Goal: Information Seeking & Learning: Learn about a topic

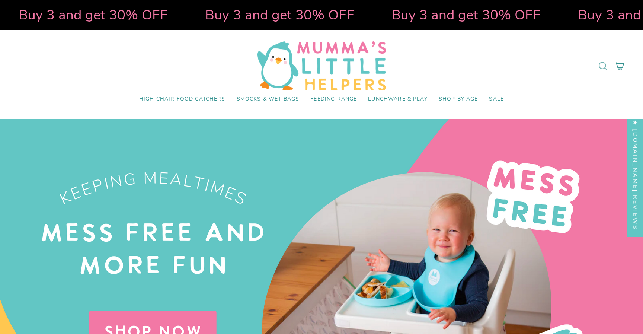
click at [603, 65] on icon at bounding box center [602, 65] width 9 height 9
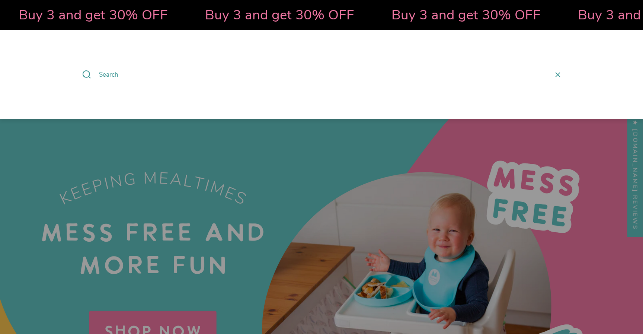
paste input "Mumma’s Little Helper high chair food catcher"
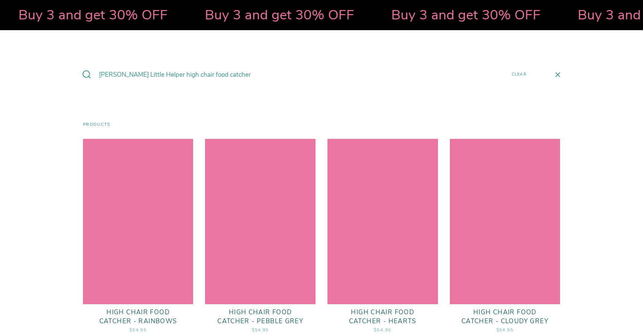
click at [102, 72] on input "Mumma’s Little Helper high chair food catcher" at bounding box center [299, 75] width 413 height 20
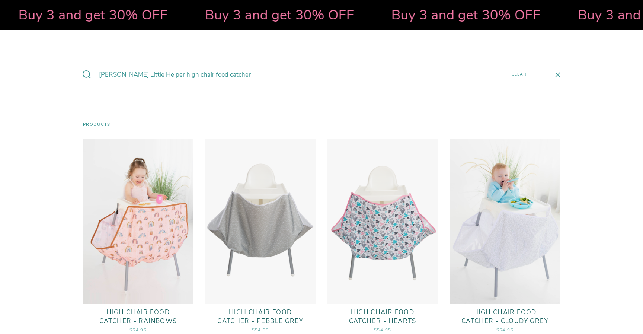
drag, startPoint x: 102, startPoint y: 72, endPoint x: 183, endPoint y: 73, distance: 81.1
click at [183, 73] on input "Mumma’s Little Helper high chair food catcher" at bounding box center [299, 75] width 413 height 20
type input "food catcher"
click at [80, 65] on button "Search" at bounding box center [86, 75] width 13 height 20
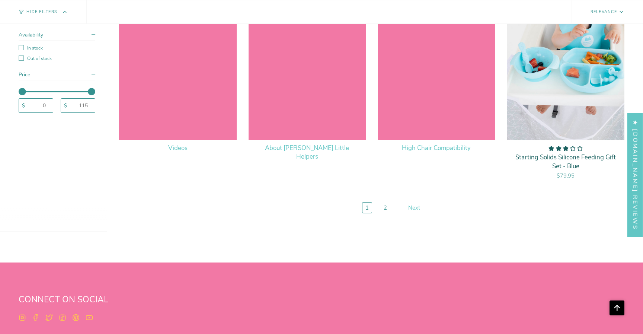
scroll to position [2157, 0]
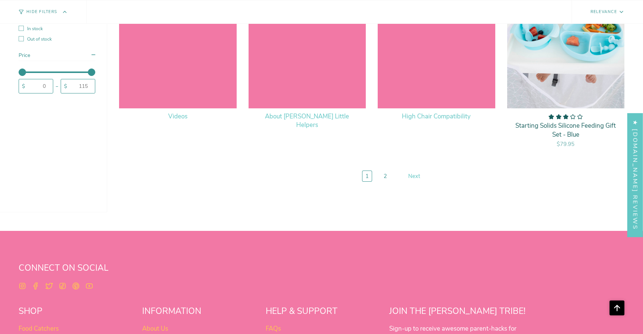
click at [449, 56] on div "High Chair Compatibility" at bounding box center [437, 20] width 118 height 176
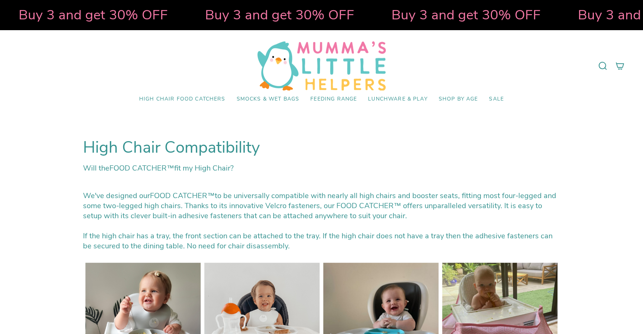
select select "pictures-first"
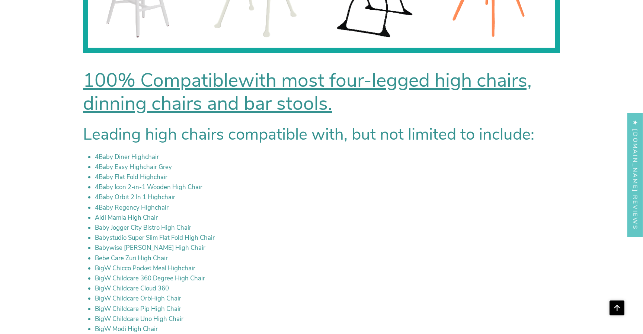
scroll to position [1158, 0]
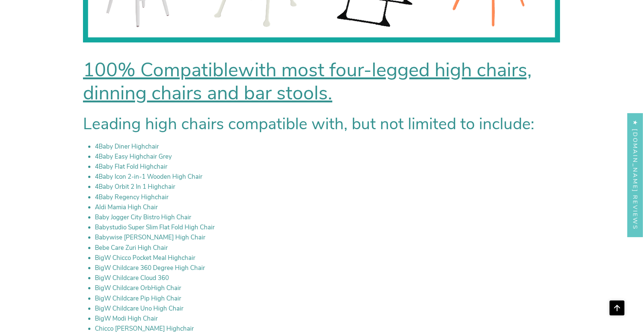
click at [417, 221] on li "Baby Jogger City Bistro High Chair" at bounding box center [327, 217] width 465 height 9
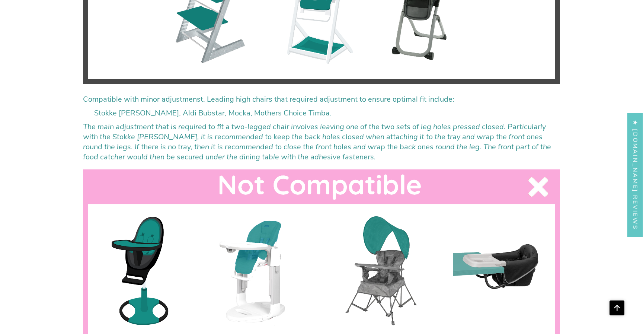
scroll to position [1858, 0]
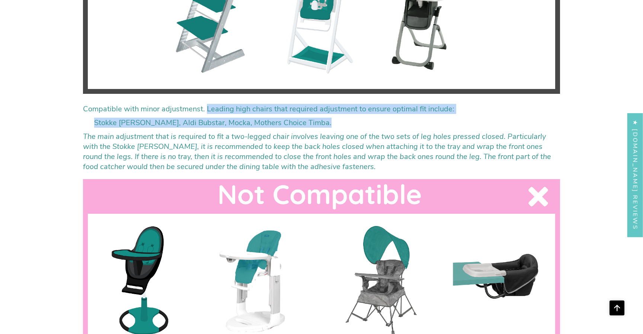
drag, startPoint x: 204, startPoint y: 107, endPoint x: 316, endPoint y: 128, distance: 114.3
click at [316, 128] on div "Will the FOOD CATCHER™ fit my High Chair? We've designed our FOOD CATCHER™ to b…" at bounding box center [321, 115] width 477 height 3621
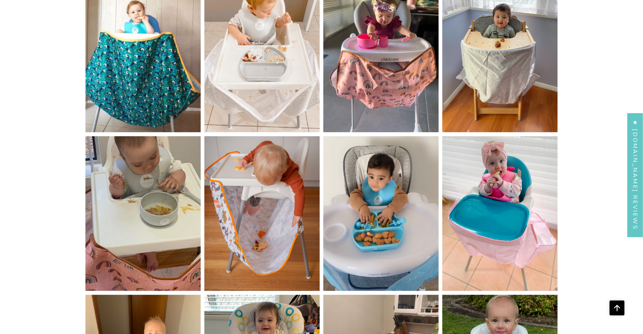
scroll to position [3111, 0]
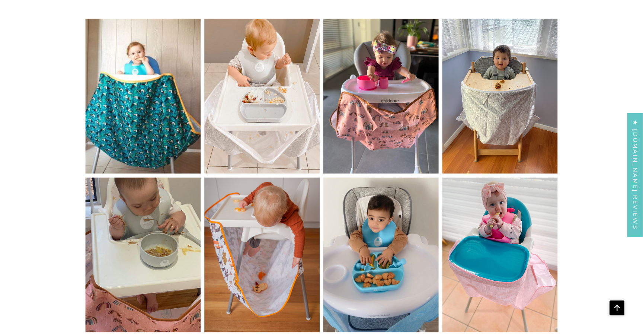
click at [531, 61] on img at bounding box center [321, 335] width 477 height 636
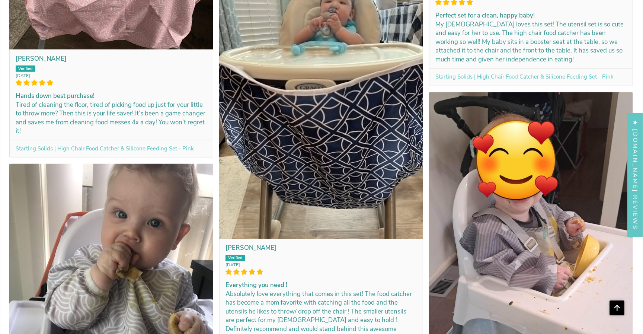
scroll to position [8767, 0]
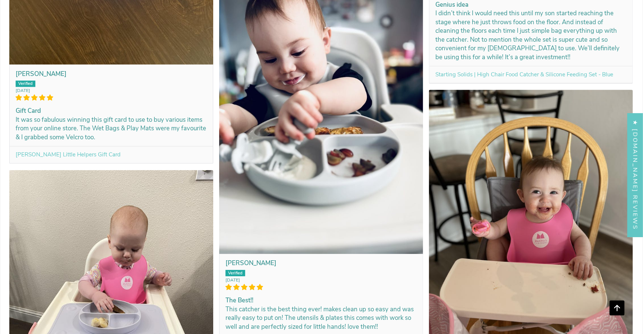
click at [617, 306] on icon "Scroll to top" at bounding box center [616, 308] width 5 height 6
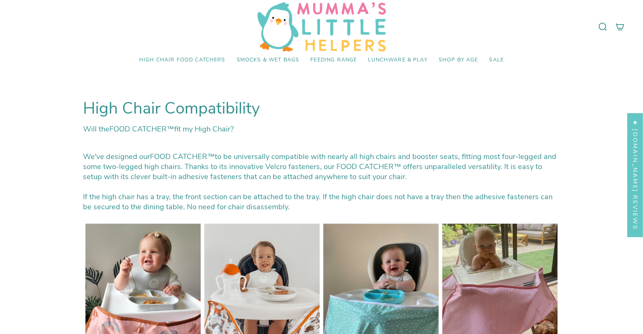
scroll to position [0, 0]
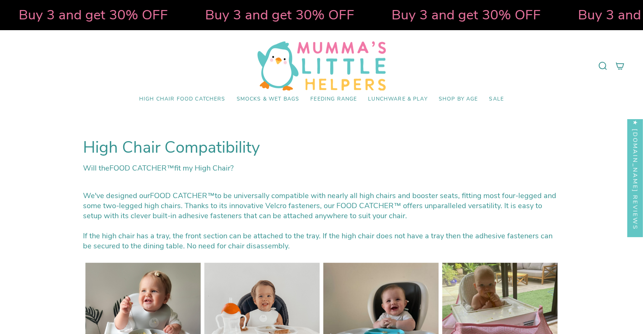
click at [312, 61] on img at bounding box center [321, 65] width 128 height 49
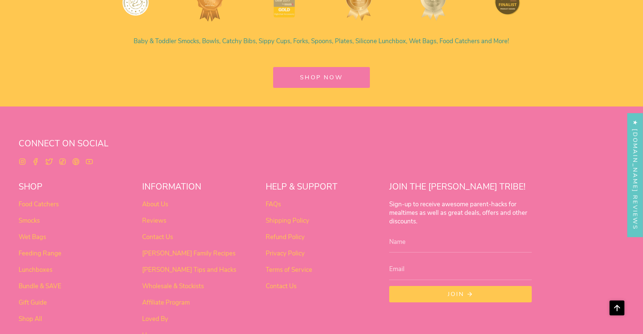
scroll to position [2928, 0]
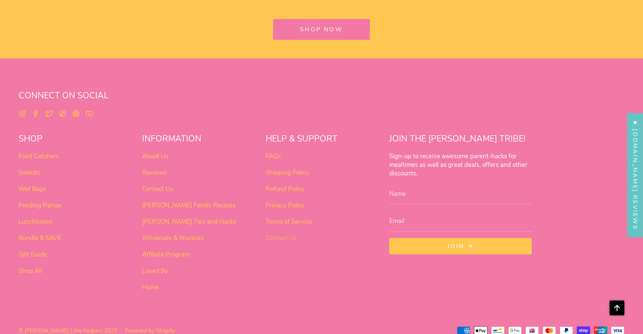
click at [280, 234] on link "Contact Us" at bounding box center [281, 238] width 31 height 9
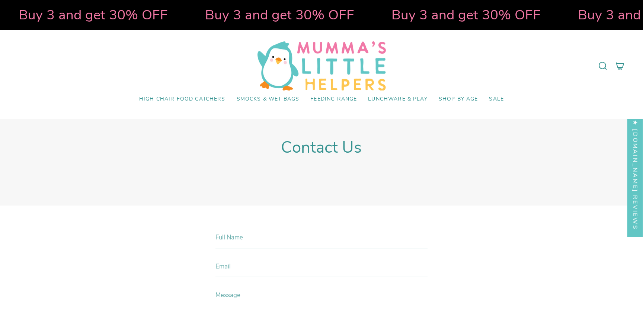
click at [269, 243] on input "Full Name" at bounding box center [321, 238] width 212 height 22
type input "[PERSON_NAME]"
type input "[EMAIL_ADDRESS][DOMAIN_NAME]"
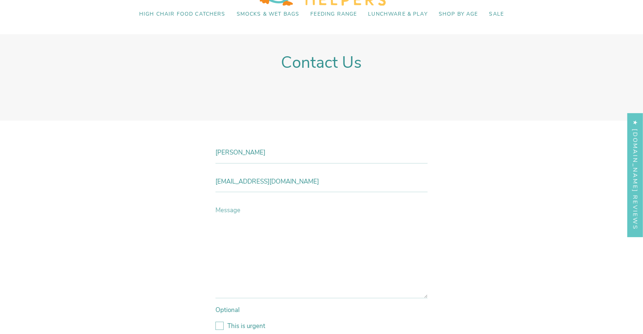
scroll to position [87, 0]
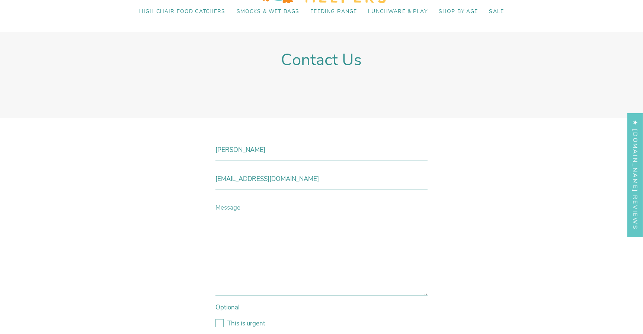
click at [289, 255] on textarea "Message" at bounding box center [321, 246] width 212 height 99
type textarea "J"
click at [226, 208] on textarea "Hi, I'm interested in buying the food catcher, but" at bounding box center [321, 246] width 212 height 99
drag, startPoint x: 311, startPoint y: 207, endPoint x: 346, endPoint y: 208, distance: 35.0
click at [346, 208] on textarea "Hi, I have a stooke high chair and I'm interested in buying the food catcher, b…" at bounding box center [321, 246] width 212 height 99
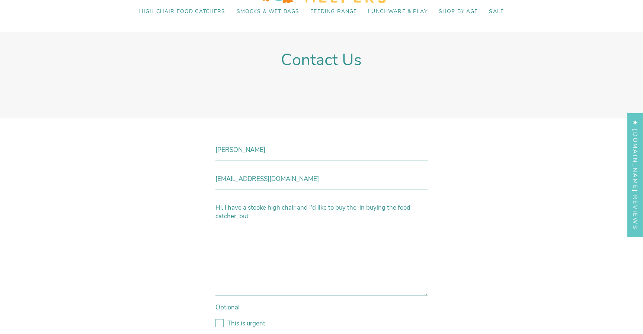
drag, startPoint x: 356, startPoint y: 206, endPoint x: 397, endPoint y: 206, distance: 41.7
click at [397, 206] on textarea "Hi, I have a stooke high chair and I'd like to buy the in buying the food catch…" at bounding box center [321, 246] width 212 height 99
drag, startPoint x: 397, startPoint y: 207, endPoint x: 412, endPoint y: 207, distance: 15.3
click at [412, 207] on textarea "Hi, I have a stooke high chair and I'd like to buy the food catcher, but" at bounding box center [321, 246] width 212 height 99
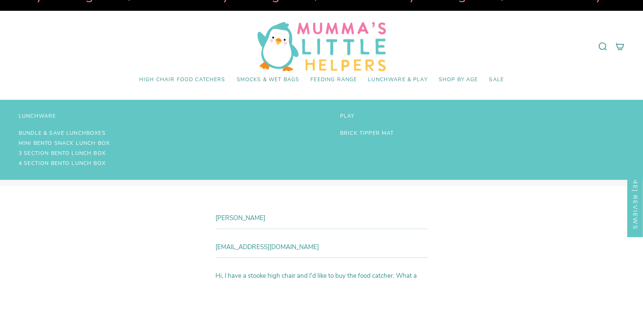
scroll to position [0, 0]
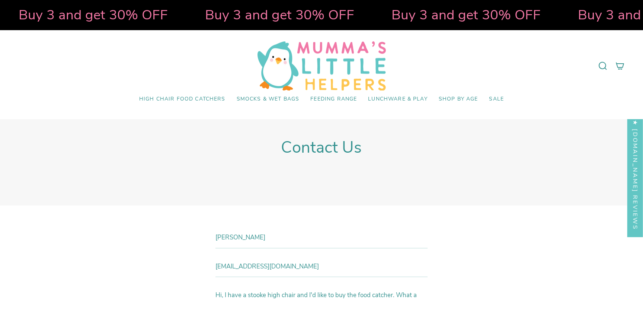
click at [363, 56] on img at bounding box center [321, 65] width 128 height 49
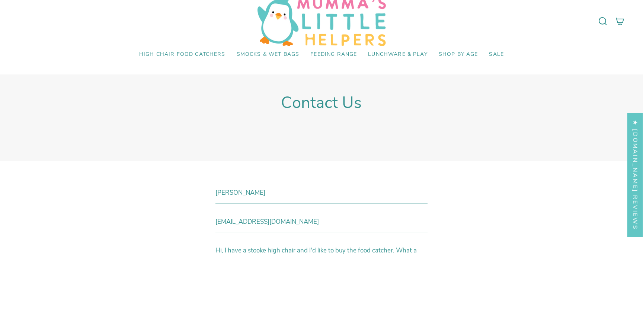
scroll to position [47, 0]
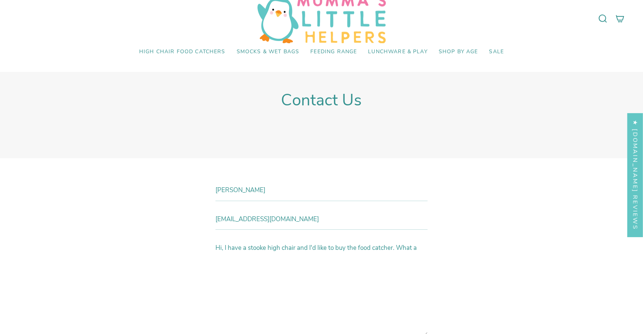
click at [255, 248] on textarea "Hi, I have a stooke high chair and I'd like to buy the food catcher. What a" at bounding box center [321, 286] width 212 height 99
click at [254, 246] on textarea "Hi, I have a stooke high chair and I'd like to buy the food catcher. What a" at bounding box center [321, 286] width 212 height 99
click at [256, 246] on textarea "Hi, I have a stooke high chair and I'd like to buy the food catcher. What a" at bounding box center [321, 286] width 212 height 99
click at [291, 245] on textarea "Hi, I have a stokke high chair and I'd like to buy the food catcher. What a" at bounding box center [321, 286] width 212 height 99
drag, startPoint x: 416, startPoint y: 247, endPoint x: 412, endPoint y: 247, distance: 4.5
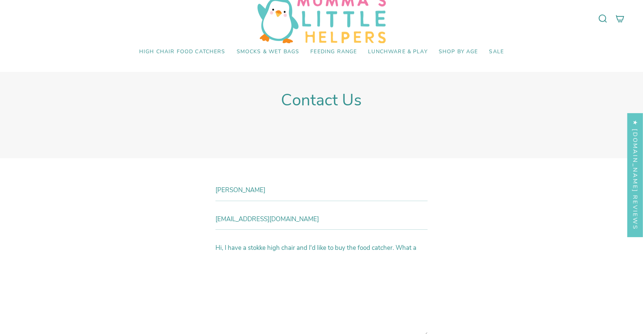
click at [412, 247] on textarea "Hi, I have a stokke high chair and I'd like to buy the food catcher. What a" at bounding box center [321, 286] width 212 height 99
click at [265, 254] on textarea "Hi, I have a stokke high chair and I'd like to buy the food catcher. I checked …" at bounding box center [321, 286] width 212 height 99
drag, startPoint x: 265, startPoint y: 254, endPoint x: 320, endPoint y: 254, distance: 54.7
click at [320, 254] on textarea "Hi, I have a stokke high chair and I'd like to buy the food catcher. I checked …" at bounding box center [321, 286] width 212 height 99
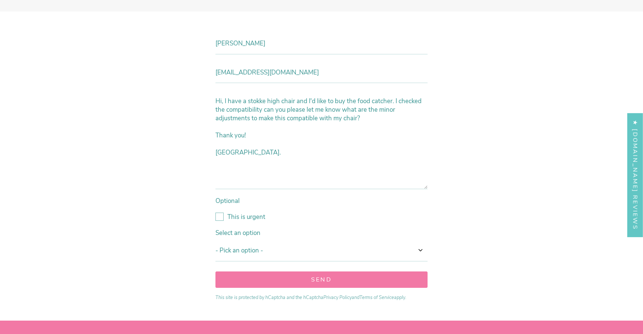
scroll to position [194, 0]
type textarea "Hi, I have a stokke high chair and I'd like to buy the food catcher. I checked …"
click at [229, 251] on select "- Pick an option - Option one Option two Option three Option four Option five" at bounding box center [321, 250] width 212 height 22
click at [260, 249] on select "- Pick an option - Option one Option two Option three Option four Option five" at bounding box center [321, 250] width 212 height 22
click at [248, 246] on select "- Pick an option - Option one Option two Option three Option four Option five" at bounding box center [321, 250] width 212 height 22
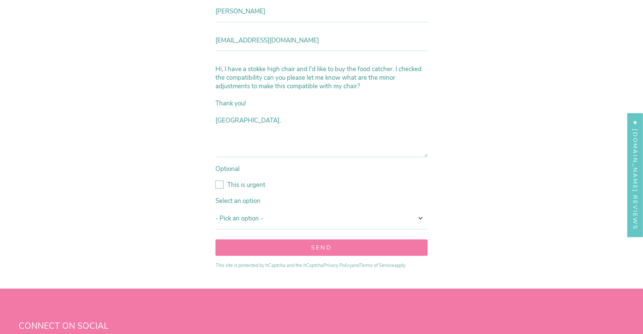
scroll to position [227, 0]
click at [271, 246] on button "Send" at bounding box center [321, 246] width 212 height 16
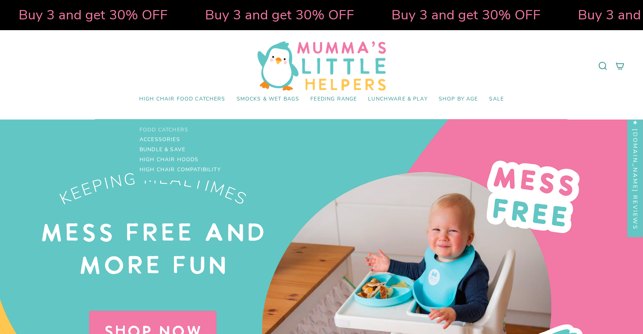
click at [183, 127] on span "Food Catchers" at bounding box center [164, 130] width 49 height 6
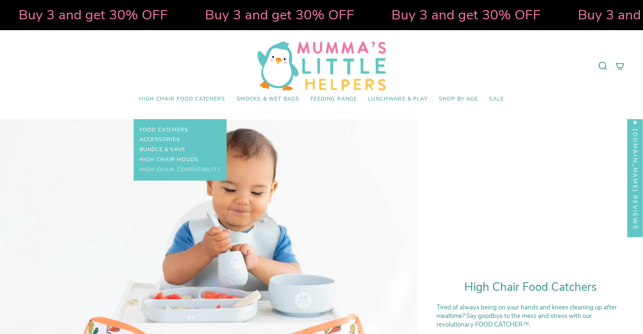
click at [179, 172] on span "High Chair Compatibility" at bounding box center [180, 170] width 81 height 6
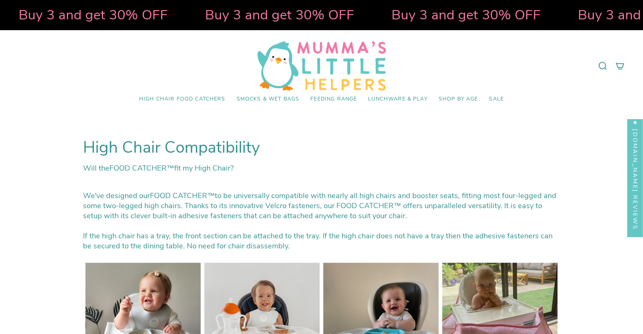
select select "pictures-first"
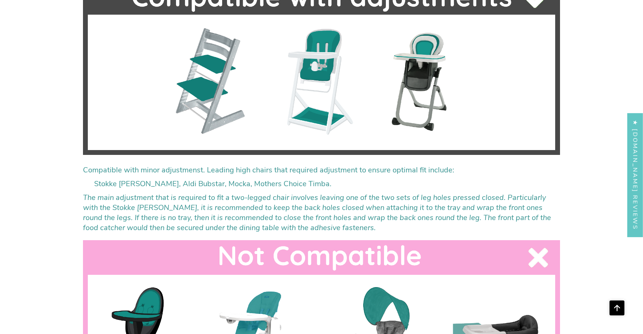
scroll to position [1805, 0]
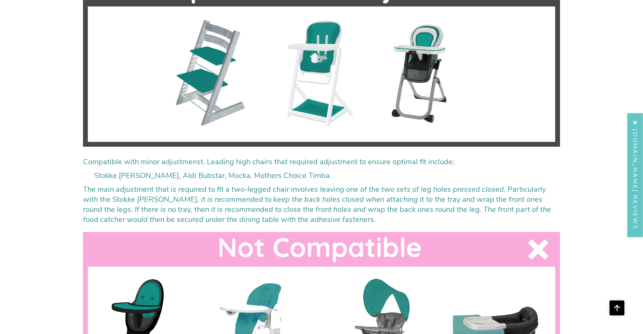
click at [83, 160] on strong "Compatible with minor adjustmenst. Leading high chairs that required adjustment…" at bounding box center [268, 162] width 371 height 10
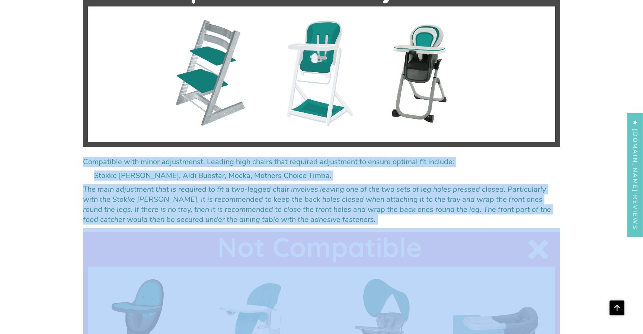
drag, startPoint x: 83, startPoint y: 160, endPoint x: 306, endPoint y: 222, distance: 230.9
click at [306, 222] on div "Will the FOOD CATCHER™ fit my High Chair? We've designed our FOOD CATCHER™ to b…" at bounding box center [321, 168] width 477 height 3621
copy div "Compatible with minor adjustmenst. Leading high chairs that required adjustment…"
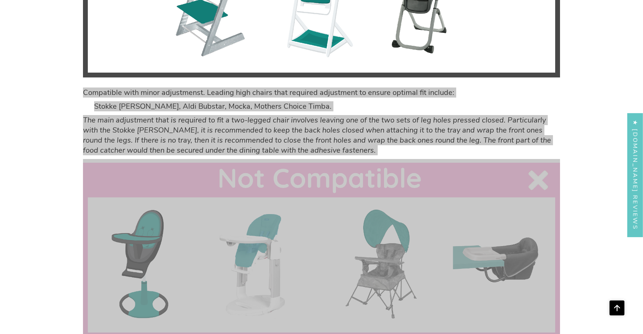
scroll to position [1756, 0]
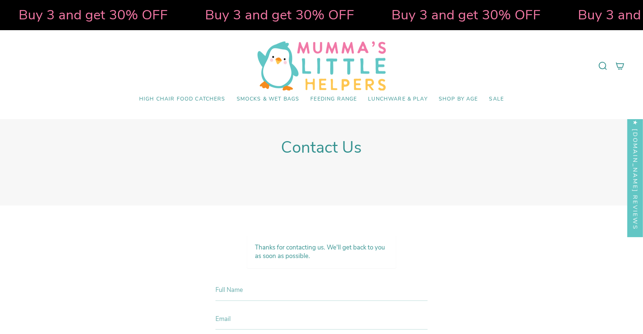
click at [360, 47] on img at bounding box center [321, 65] width 128 height 49
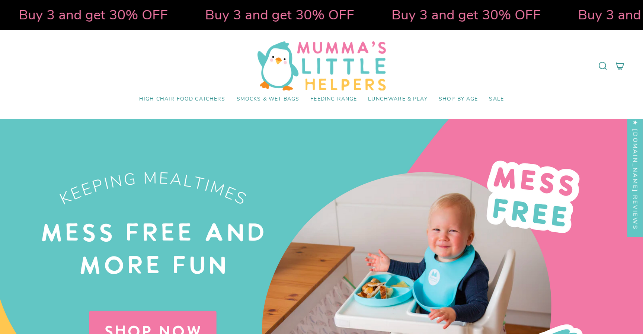
click at [175, 129] on div at bounding box center [321, 300] width 643 height 362
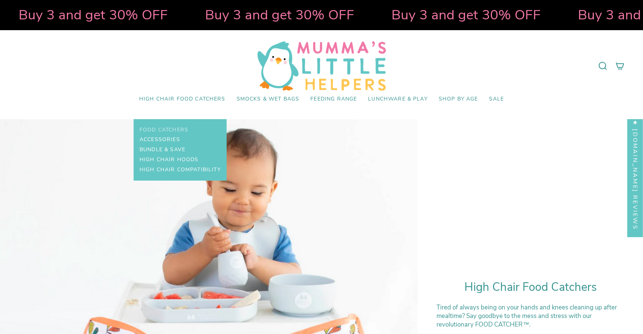
click at [176, 129] on span "Food Catchers" at bounding box center [164, 130] width 49 height 6
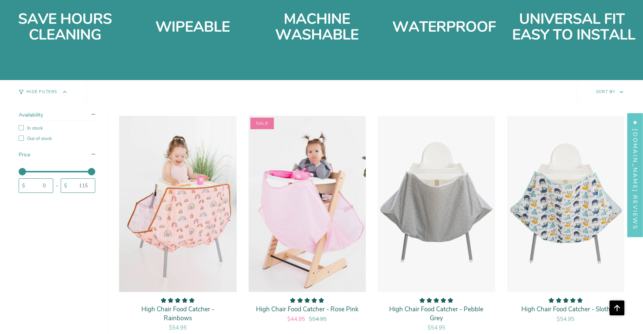
scroll to position [642, 0]
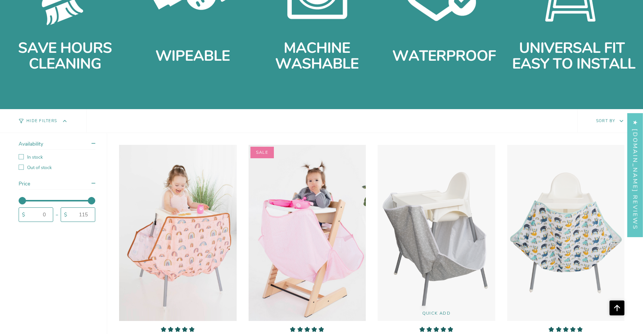
click at [409, 217] on img "High Chair Food Catcher - Pebble Grey" at bounding box center [436, 232] width 118 height 177
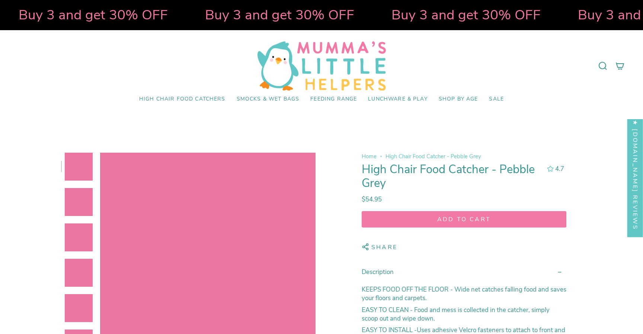
select select "pictures-first"
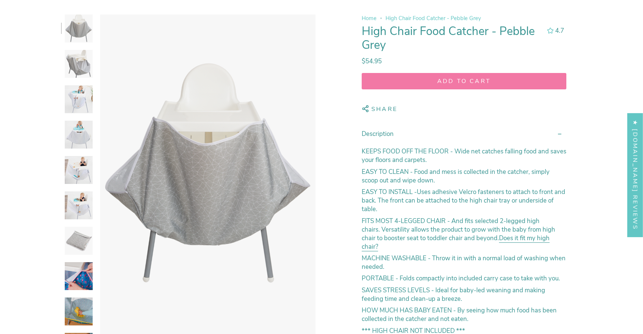
scroll to position [138, 0]
click at [82, 239] on img at bounding box center [79, 241] width 28 height 28
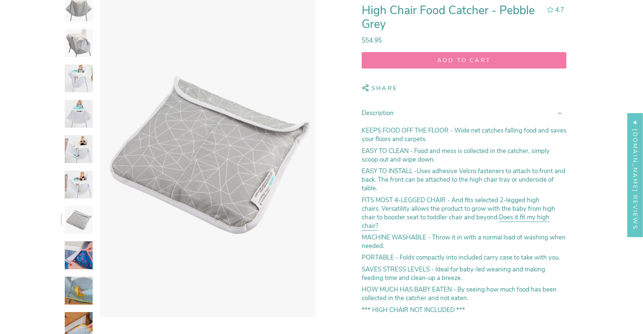
scroll to position [161, 0]
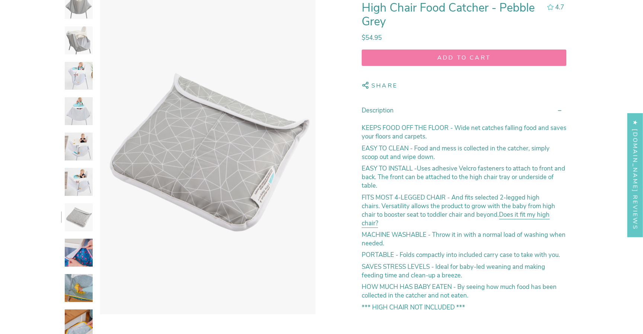
click at [81, 266] on div at bounding box center [77, 287] width 32 height 592
click at [81, 253] on img at bounding box center [79, 252] width 28 height 28
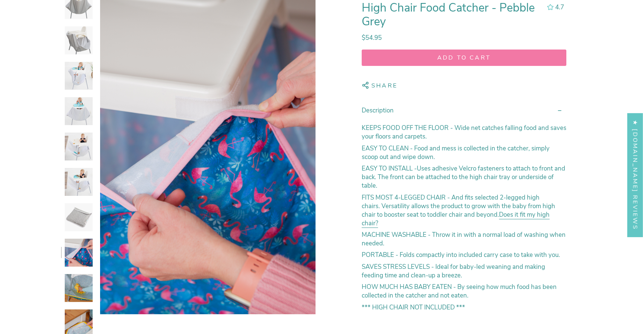
click at [83, 272] on div at bounding box center [77, 287] width 32 height 592
click at [83, 286] on img at bounding box center [79, 288] width 28 height 28
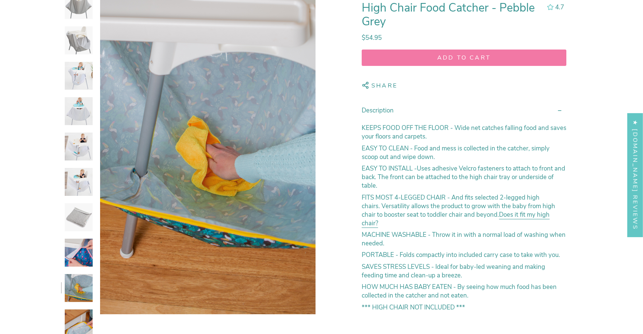
click at [81, 318] on img at bounding box center [79, 323] width 28 height 28
